Goal: Task Accomplishment & Management: Manage account settings

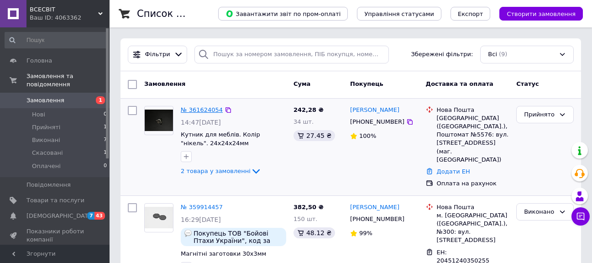
click at [196, 107] on link "№ 361624054" at bounding box center [202, 109] width 42 height 7
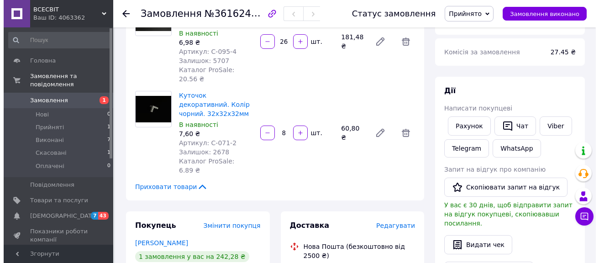
scroll to position [137, 0]
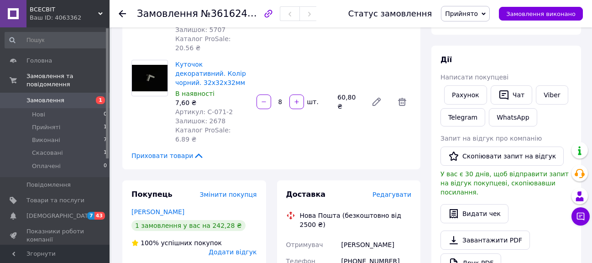
click at [383, 191] on span "Редагувати" at bounding box center [391, 194] width 39 height 7
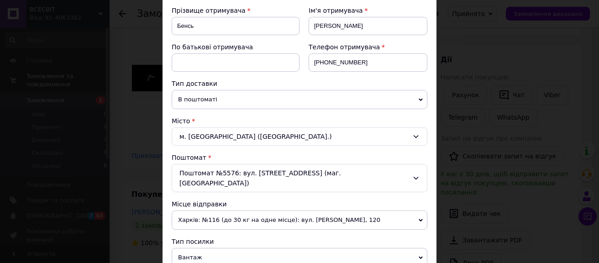
scroll to position [183, 0]
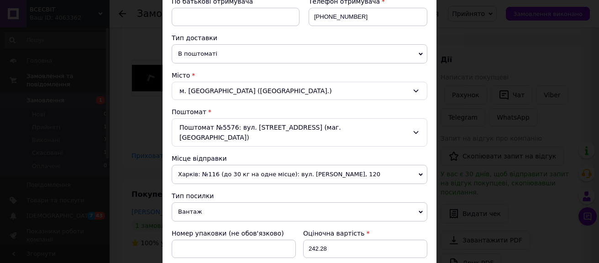
click at [244, 165] on span "Харків: №116 (до 30 кг на одне місце): вул. [PERSON_NAME], 120" at bounding box center [300, 174] width 256 height 19
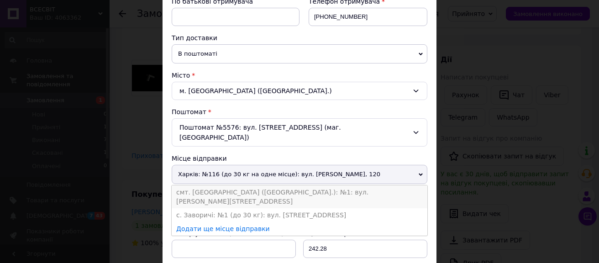
click at [211, 185] on li "смт. [GEOGRAPHIC_DATA] ([GEOGRAPHIC_DATA].): №1: вул. [PERSON_NAME][STREET_ADDR…" at bounding box center [300, 196] width 256 height 23
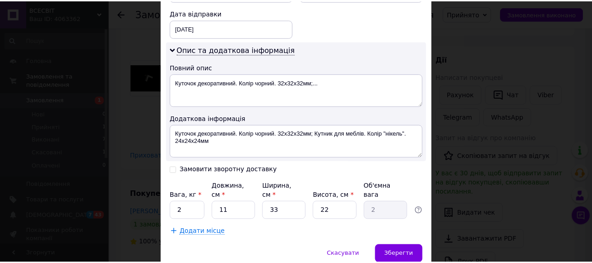
scroll to position [456, 0]
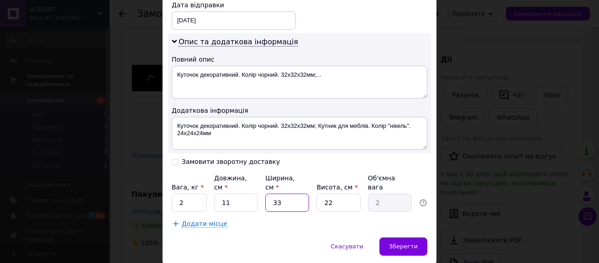
drag, startPoint x: 282, startPoint y: 173, endPoint x: 267, endPoint y: 173, distance: 14.6
click at [267, 194] on input "33" at bounding box center [287, 203] width 44 height 18
type input "1"
type input "0.1"
type input "10"
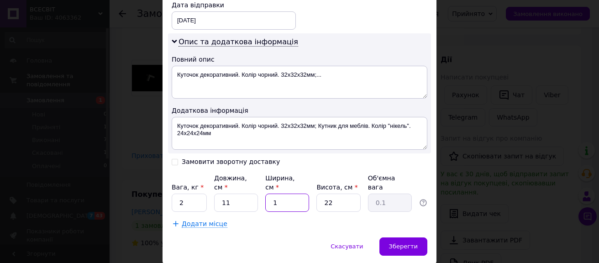
type input "0.61"
type input "10"
drag, startPoint x: 184, startPoint y: 176, endPoint x: 175, endPoint y: 173, distance: 9.4
click at [175, 194] on input "2" at bounding box center [189, 203] width 35 height 18
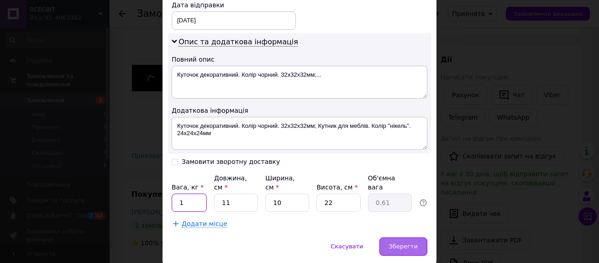
type input "1"
click at [393, 243] on span "Зберегти" at bounding box center [403, 246] width 29 height 7
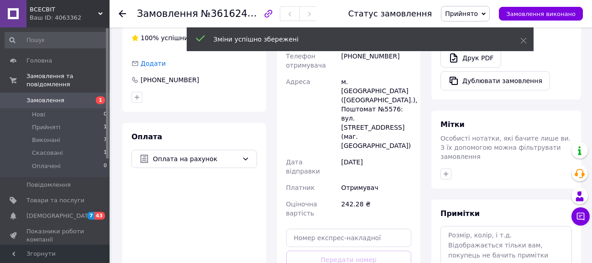
scroll to position [365, 0]
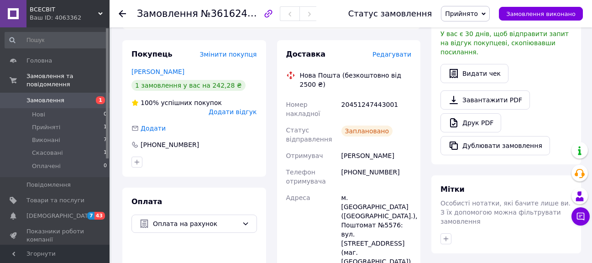
scroll to position [228, 0]
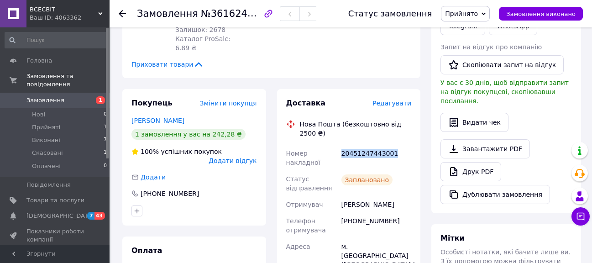
drag, startPoint x: 391, startPoint y: 115, endPoint x: 341, endPoint y: 115, distance: 49.3
click at [341, 145] on div "20451247443001" at bounding box center [376, 158] width 73 height 26
copy div "20451247443001"
drag, startPoint x: 345, startPoint y: 175, endPoint x: 393, endPoint y: 178, distance: 48.5
click at [393, 213] on div "[PHONE_NUMBER]" at bounding box center [376, 226] width 73 height 26
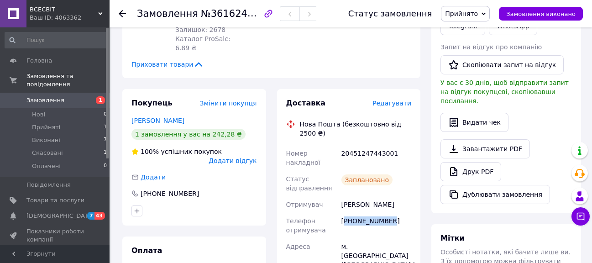
copy div "380636811870"
click at [122, 11] on icon at bounding box center [122, 13] width 7 height 7
